Goal: Find specific page/section: Find specific page/section

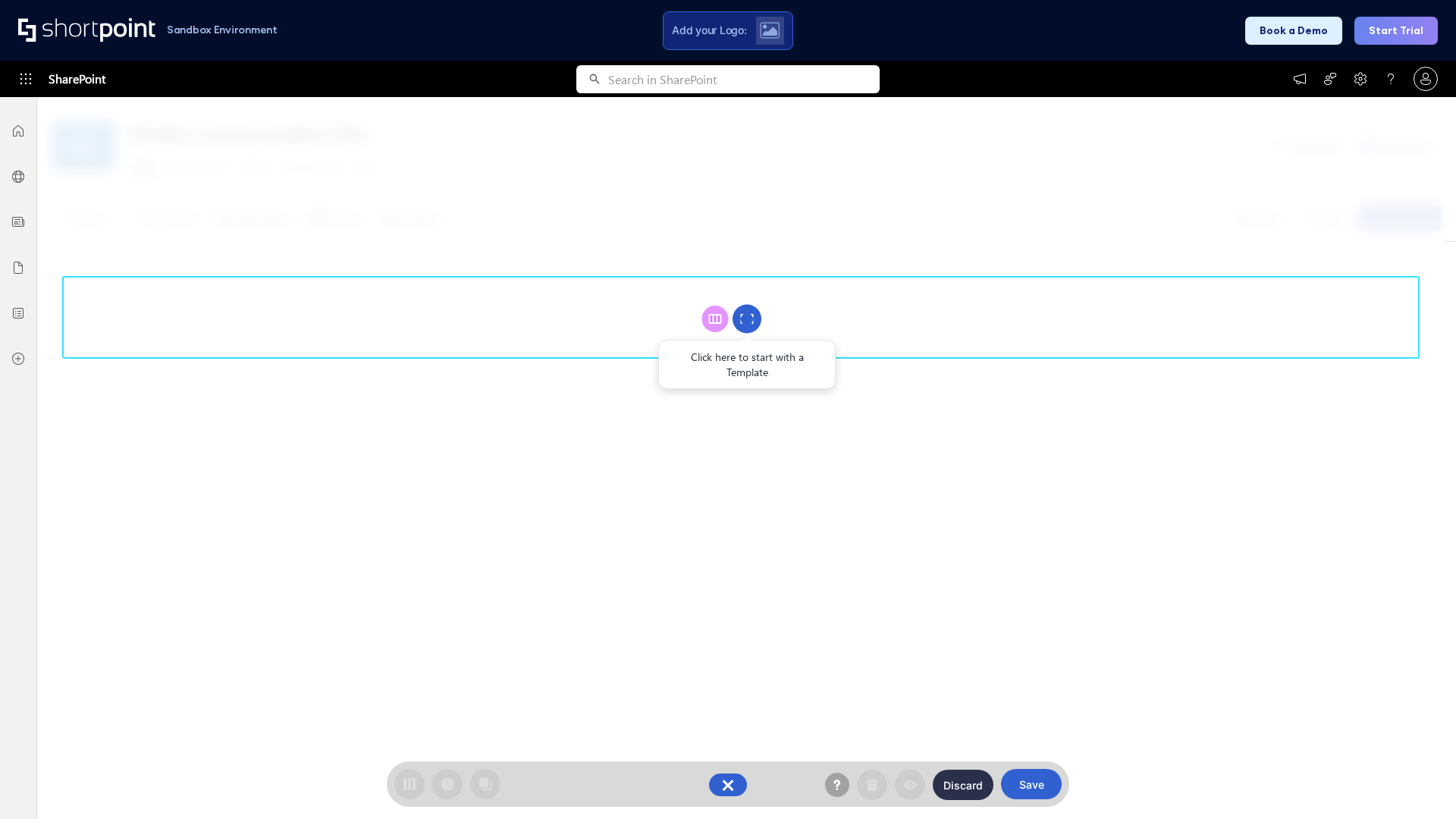
click at [747, 319] on circle at bounding box center [747, 319] width 29 height 29
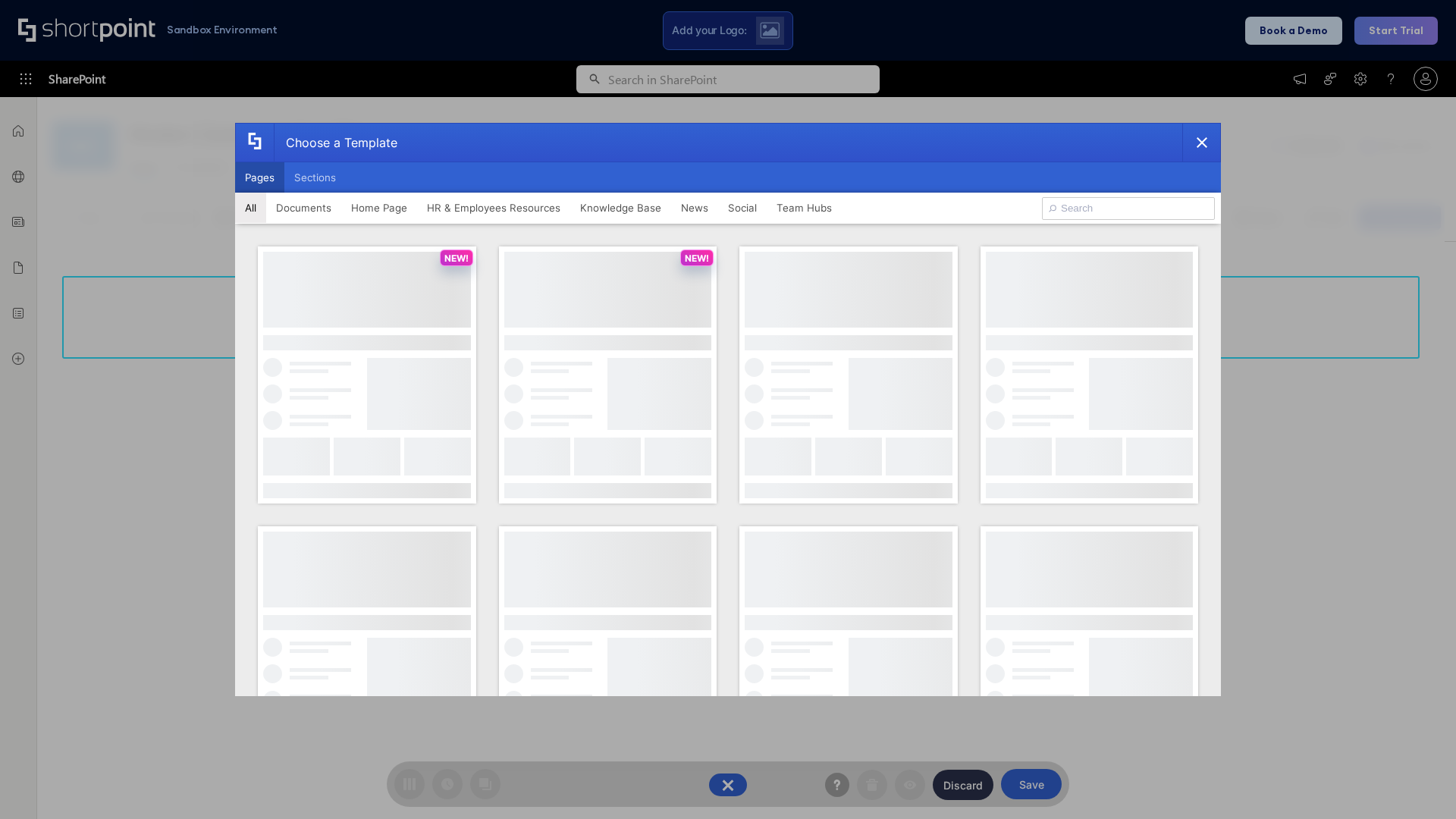
click at [259, 177] on button "Pages" at bounding box center [259, 177] width 49 height 31
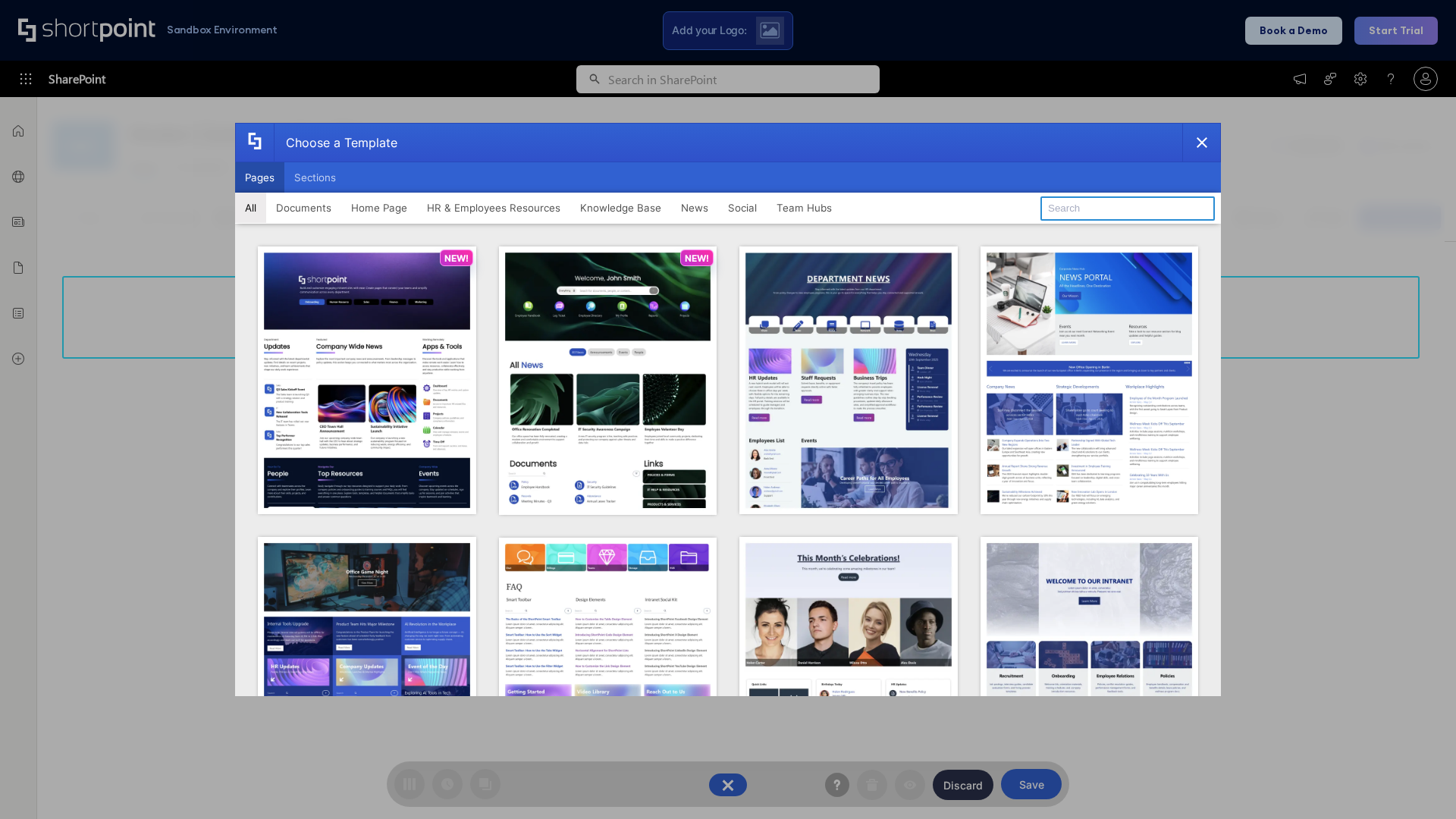
type input "Social Layout 1"
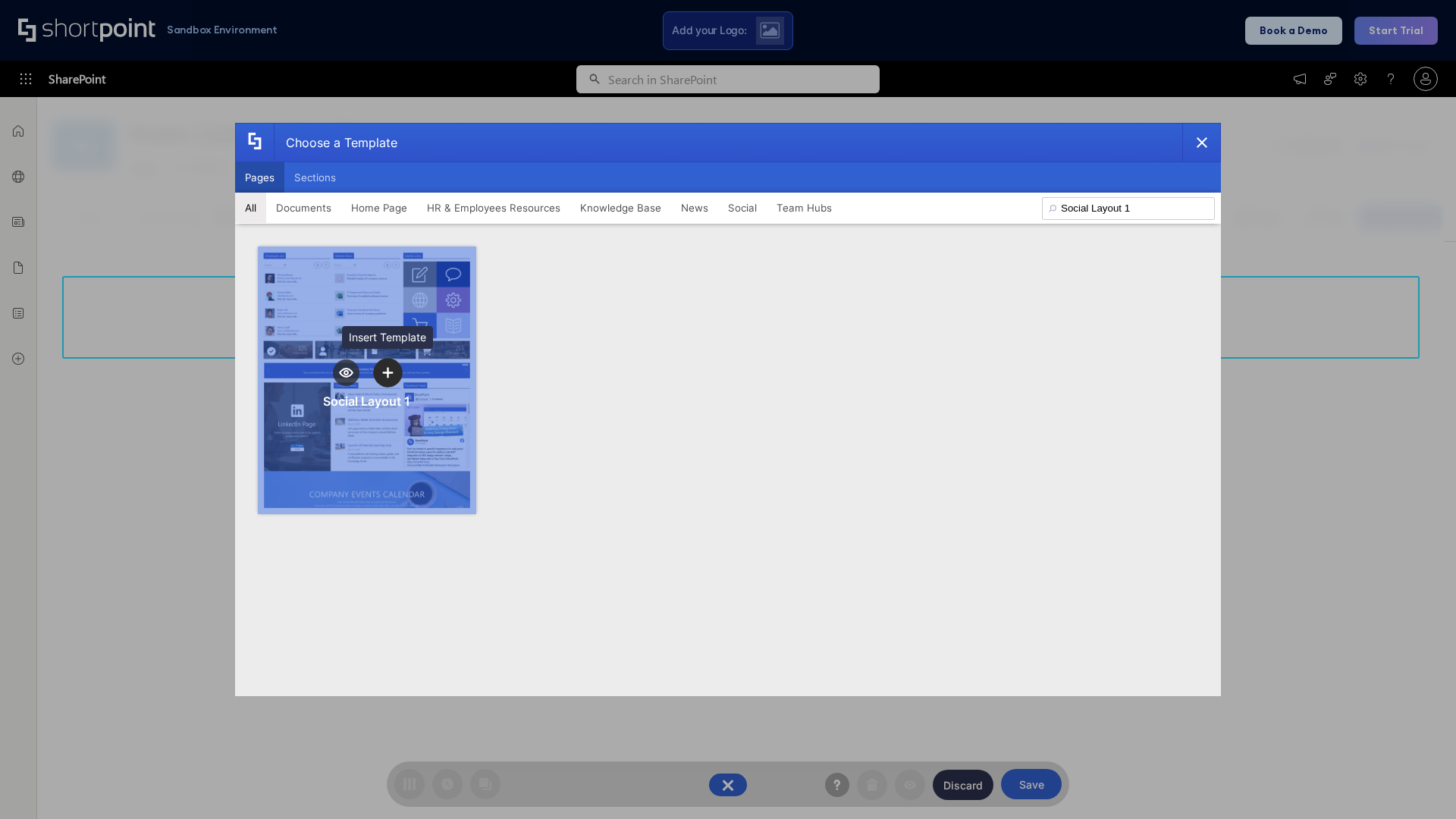
click at [388, 372] on icon "template selector" at bounding box center [388, 372] width 10 height 10
